Goal: Task Accomplishment & Management: Use online tool/utility

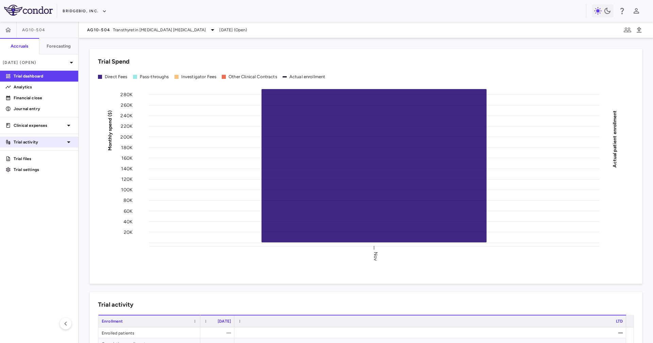
click at [64, 142] on p "Trial activity" at bounding box center [39, 142] width 51 height 6
click at [64, 162] on span "Site & lab cost matrix" at bounding box center [43, 164] width 59 height 6
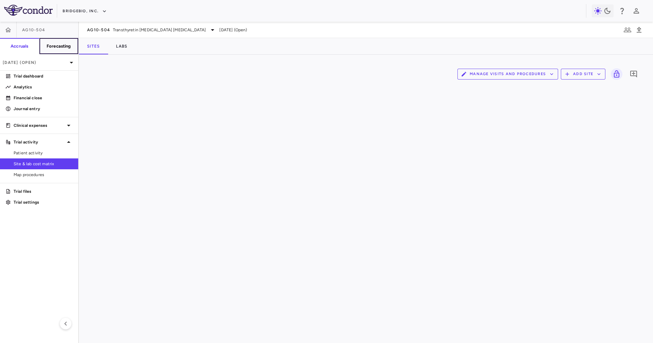
click at [69, 49] on h6 "Forecasting" at bounding box center [59, 46] width 24 height 6
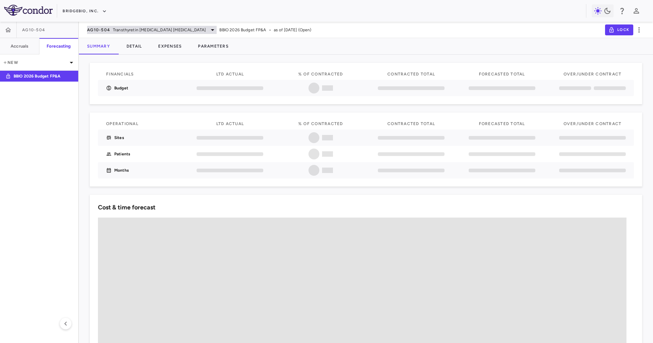
click at [179, 32] on span "Transthyretin Amyloid Cardiomyopathy" at bounding box center [159, 30] width 93 height 6
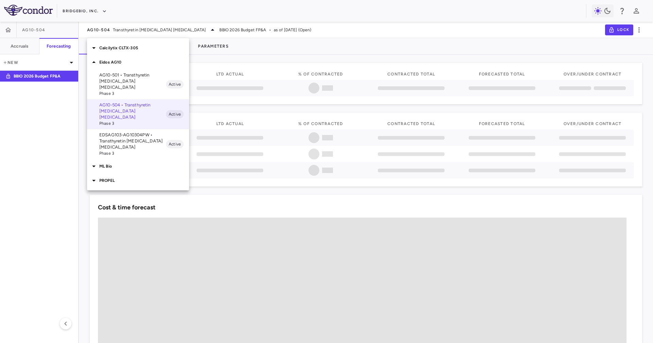
click at [138, 59] on p "Eidos AG10" at bounding box center [144, 62] width 90 height 6
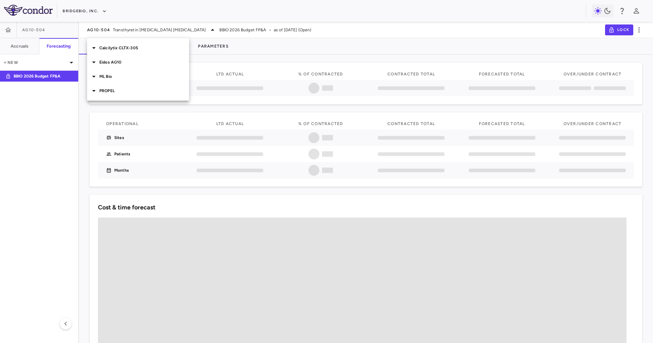
click at [144, 68] on div "Eidos AG10" at bounding box center [138, 62] width 102 height 14
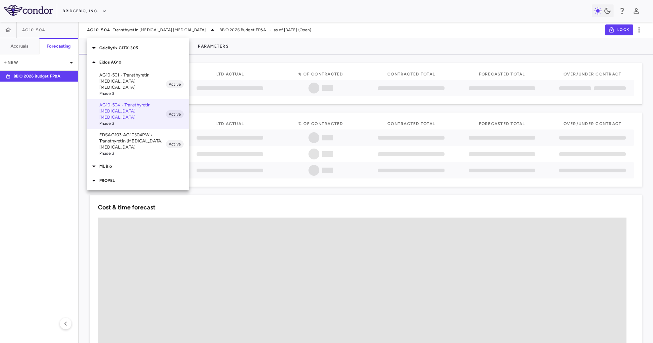
click at [151, 44] on div "Calcilytix CLTX-305" at bounding box center [138, 48] width 102 height 14
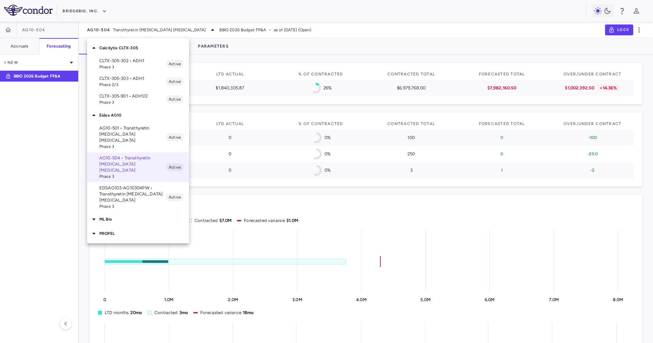
click at [151, 44] on div "Calcilytix CLTX-305" at bounding box center [138, 48] width 102 height 14
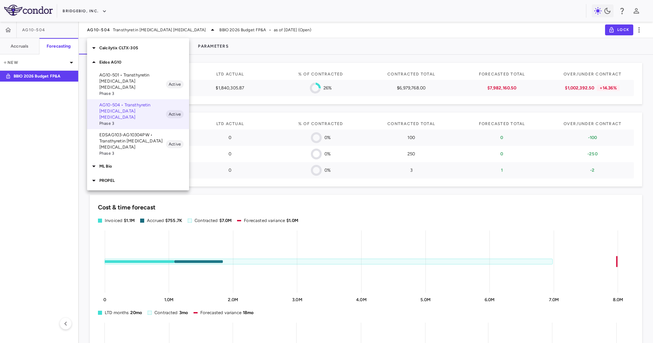
click at [127, 163] on p "ML Bio" at bounding box center [144, 166] width 90 height 6
click at [137, 207] on p "PROPEL" at bounding box center [144, 210] width 90 height 6
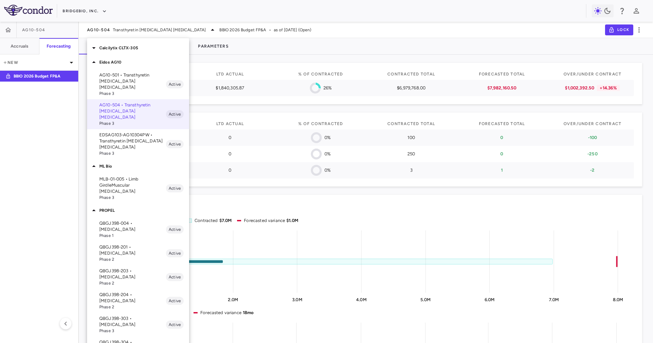
click at [143, 220] on p "QBGJ398-004 • Hypochondroplasia" at bounding box center [132, 226] width 67 height 12
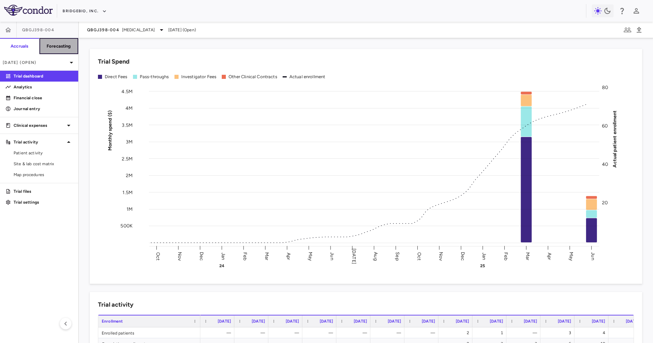
click at [47, 51] on button "Forecasting" at bounding box center [58, 46] width 39 height 16
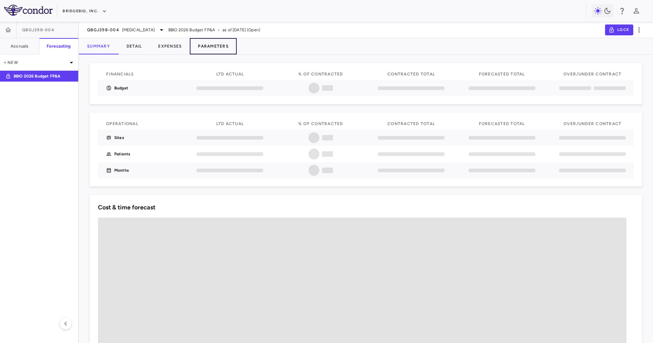
click at [213, 47] on button "Parameters" at bounding box center [213, 46] width 47 height 16
click at [341, 44] on div "Summary Detail Expenses Parameters" at bounding box center [366, 46] width 574 height 16
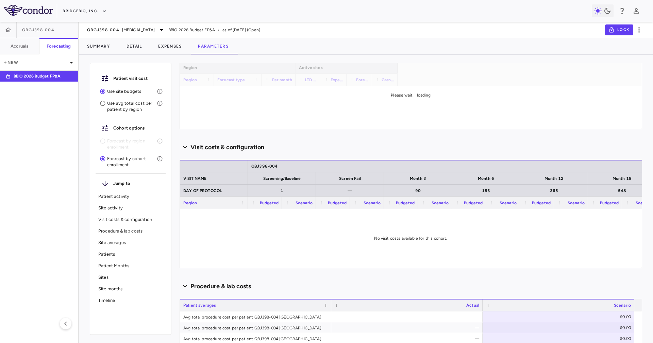
scroll to position [153, 0]
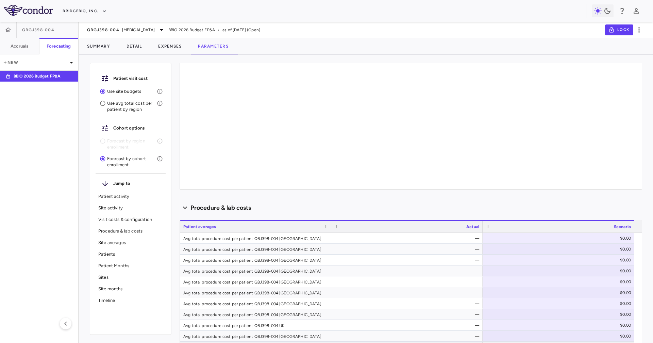
type input "********"
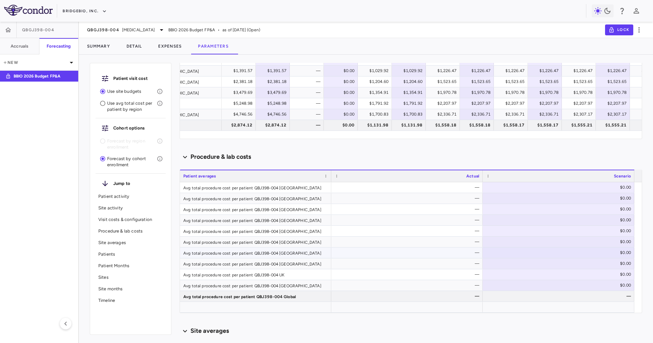
scroll to position [392, 0]
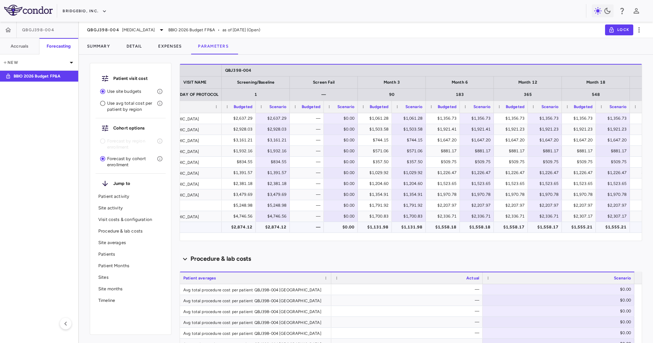
click at [385, 231] on div "$1,131.98" at bounding box center [376, 227] width 24 height 11
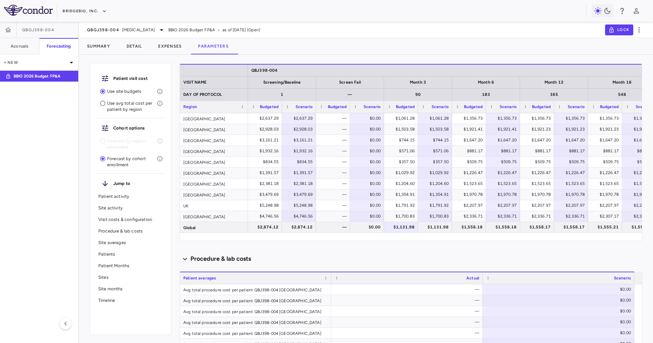
scroll to position [0, 165]
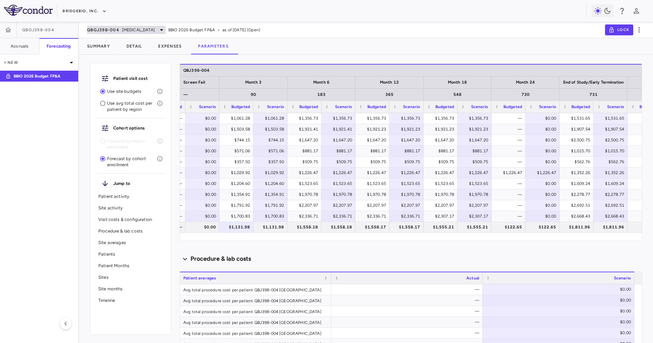
click at [139, 31] on span "Hypochondroplasia" at bounding box center [138, 30] width 33 height 6
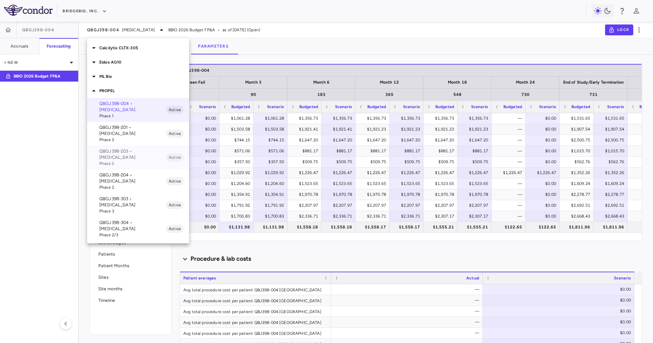
click at [154, 148] on p "QBGJ398-203 • Achondroplasia" at bounding box center [132, 154] width 67 height 12
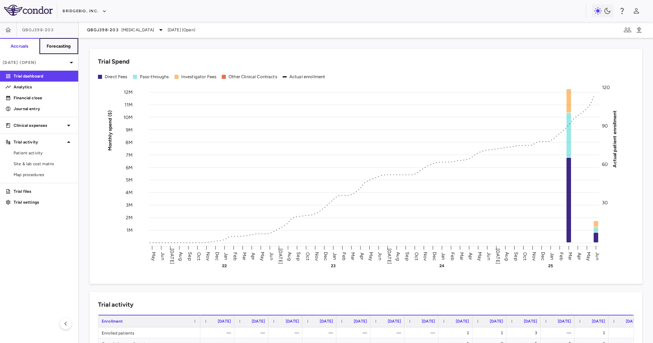
click at [60, 42] on button "Forecasting" at bounding box center [58, 46] width 39 height 16
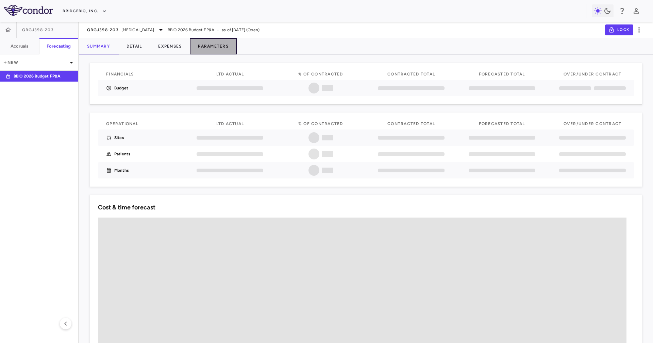
click at [205, 48] on button "Parameters" at bounding box center [213, 46] width 47 height 16
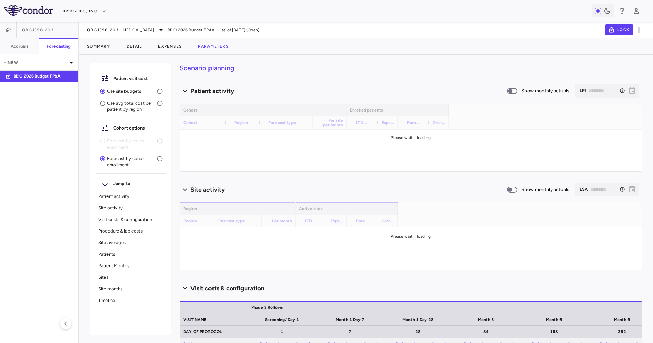
click at [278, 39] on div "Summary Detail Expenses Parameters" at bounding box center [366, 46] width 574 height 16
type input "********"
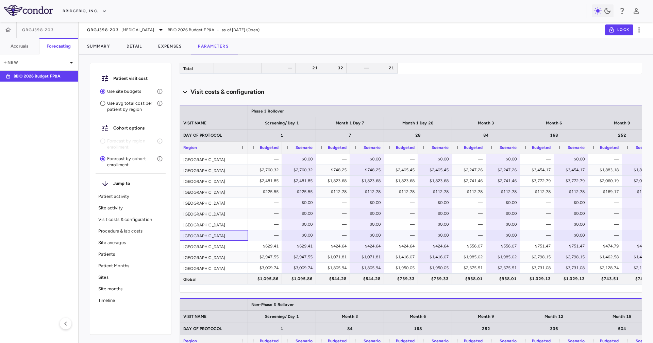
click at [232, 236] on div "Singapore" at bounding box center [214, 235] width 68 height 11
click at [227, 225] on div "Norway" at bounding box center [214, 224] width 68 height 11
click at [228, 218] on div "Italy" at bounding box center [214, 213] width 68 height 11
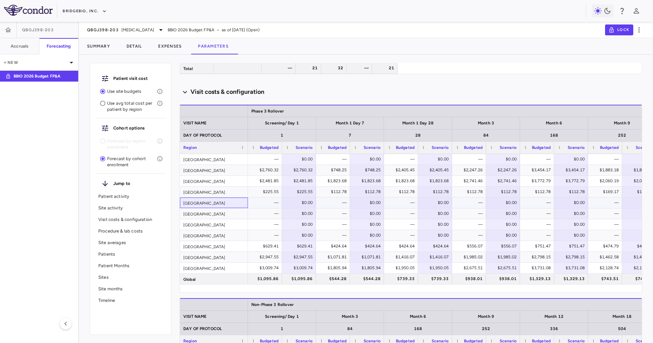
click at [231, 206] on div "Germany" at bounding box center [214, 203] width 68 height 11
click at [190, 292] on div "Drag here to set row groups Drag here to set column labels Phase 3 Rollover Mon…" at bounding box center [411, 199] width 462 height 188
click at [132, 32] on span "Achondroplasia" at bounding box center [137, 30] width 33 height 6
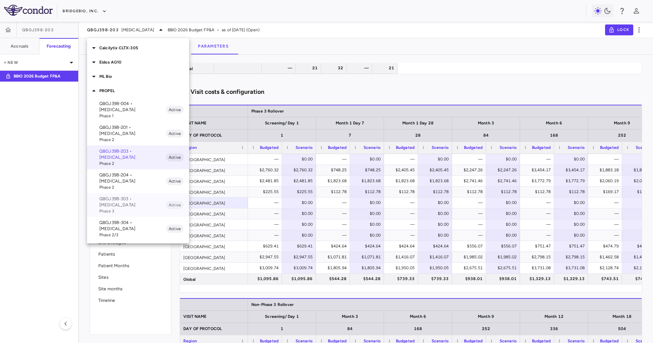
click at [151, 196] on p "QBGJ398-303 • Achondroplasia" at bounding box center [132, 202] width 67 height 12
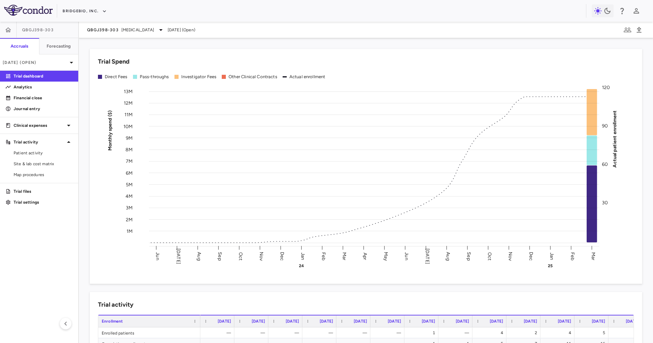
click at [118, 24] on div "QBGJ398-303 Achondroplasia Mar 2025 (Open)" at bounding box center [366, 30] width 574 height 16
click at [120, 26] on div "QBGJ398-303 Achondroplasia" at bounding box center [126, 30] width 78 height 8
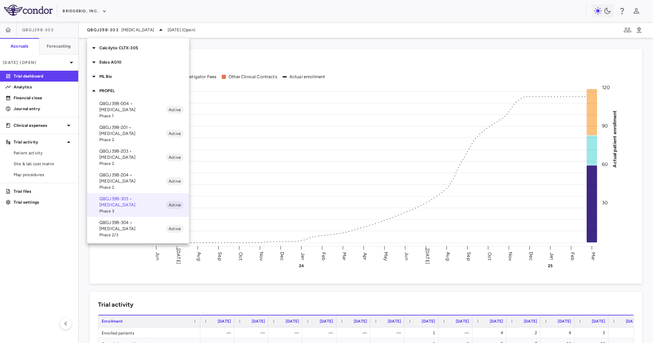
click at [143, 220] on p "QBGJ398-304 • Hypochondroplasia" at bounding box center [132, 226] width 67 height 12
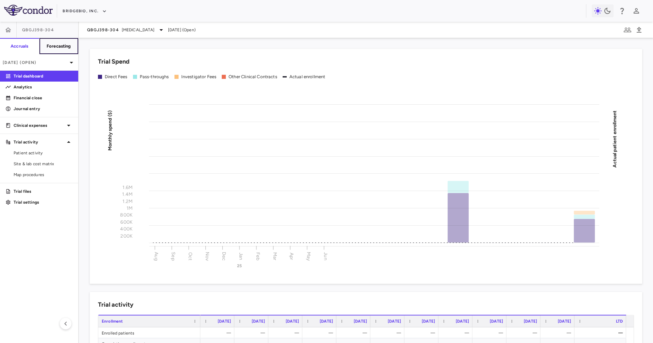
click at [59, 45] on h6 "Forecasting" at bounding box center [59, 46] width 24 height 6
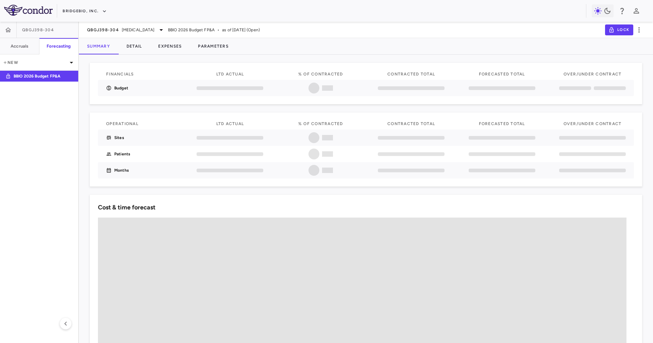
click at [234, 51] on button "Parameters" at bounding box center [213, 46] width 47 height 16
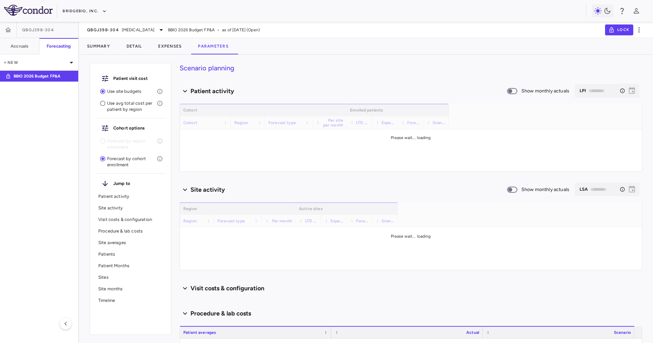
click at [336, 44] on div "Summary Detail Expenses Parameters" at bounding box center [366, 46] width 574 height 16
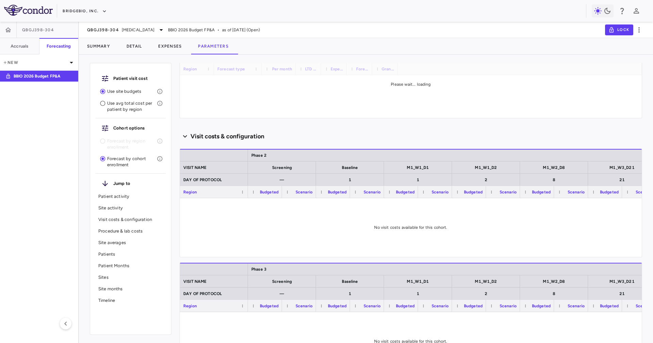
type input "********"
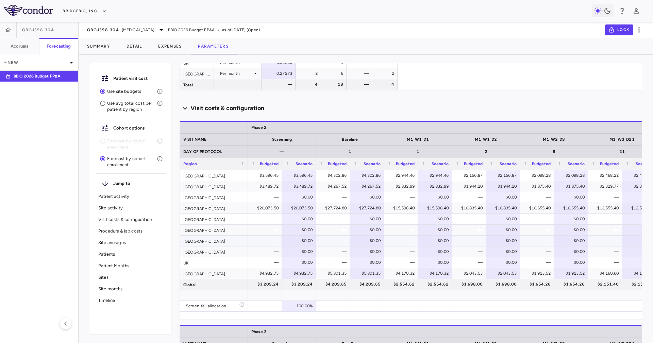
scroll to position [450, 0]
